Goal: Complete application form

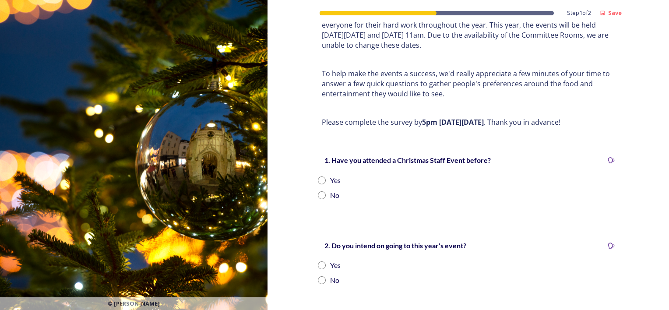
scroll to position [88, 0]
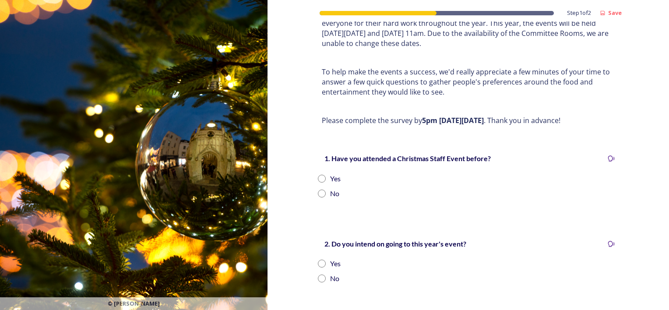
click at [318, 175] on input "radio" at bounding box center [322, 179] width 8 height 8
radio input "true"
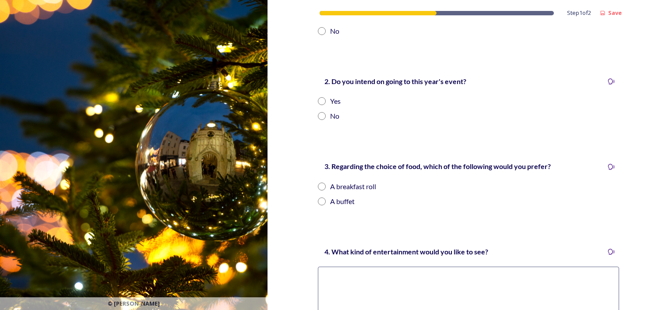
scroll to position [206, 0]
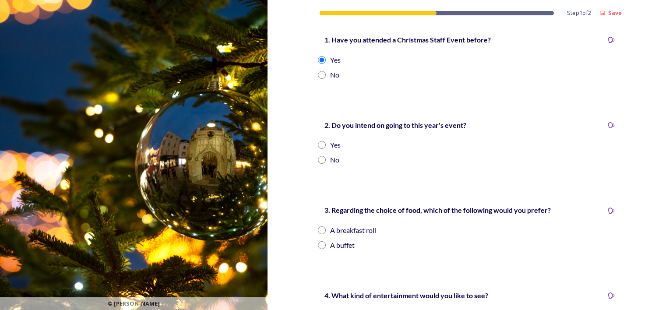
click at [319, 141] on input "radio" at bounding box center [322, 145] width 8 height 8
radio input "true"
click at [318, 226] on input "radio" at bounding box center [322, 230] width 8 height 8
radio input "true"
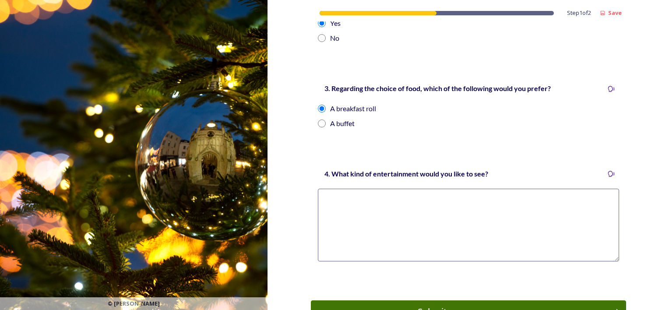
scroll to position [381, 0]
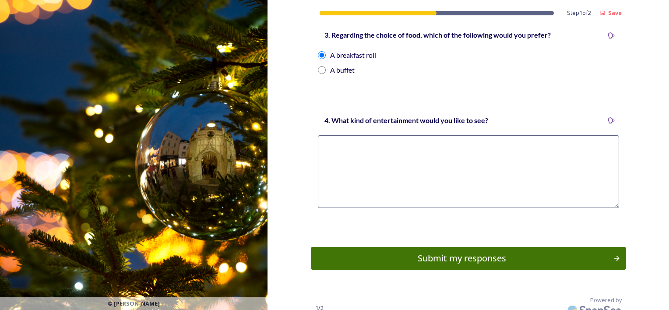
click at [382, 138] on textarea at bounding box center [468, 171] width 301 height 73
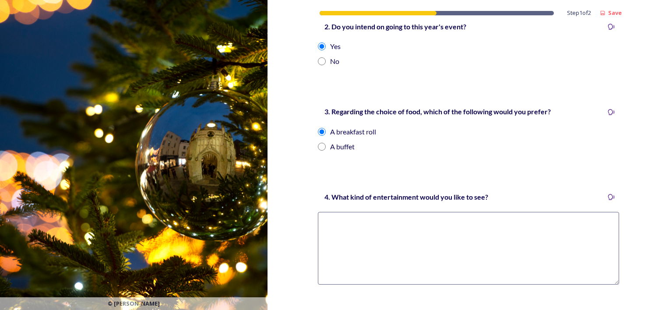
scroll to position [337, 0]
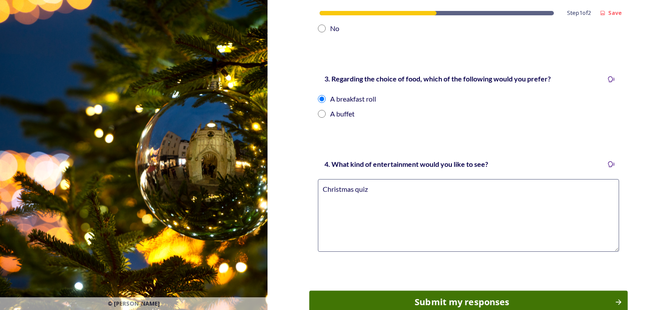
type textarea "Christmas quiz"
click at [469, 295] on div "Submit my responses" at bounding box center [462, 301] width 296 height 13
